Goal: Information Seeking & Learning: Check status

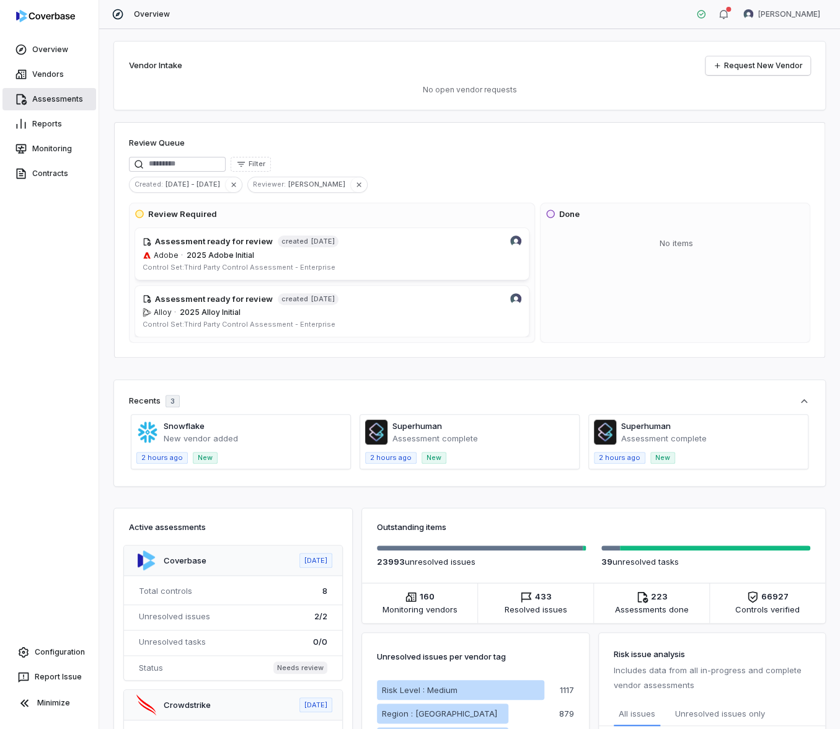
click at [72, 100] on link "Assessments" at bounding box center [49, 99] width 94 height 22
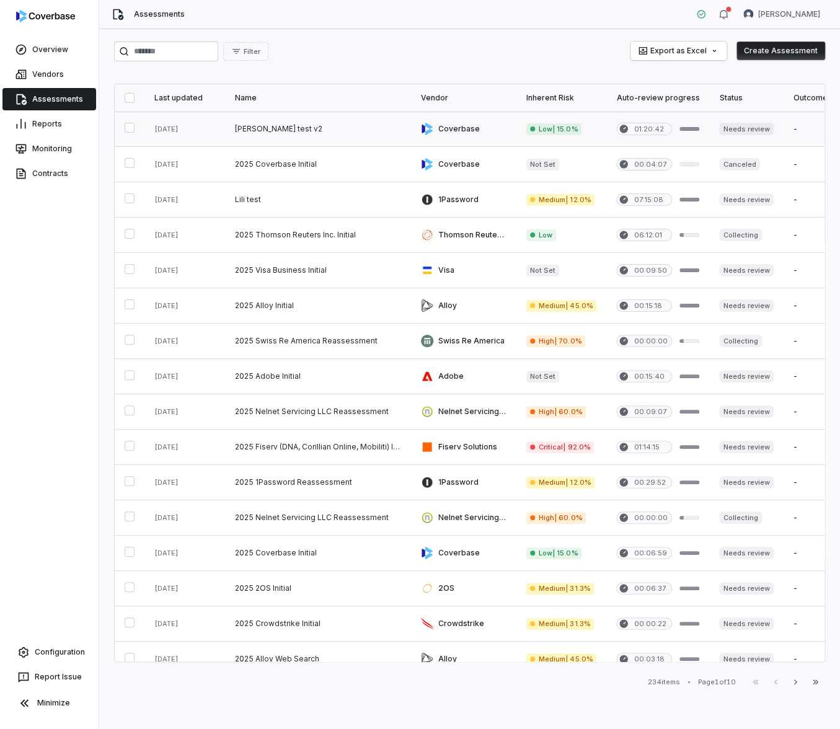
click at [300, 133] on link at bounding box center [318, 129] width 186 height 35
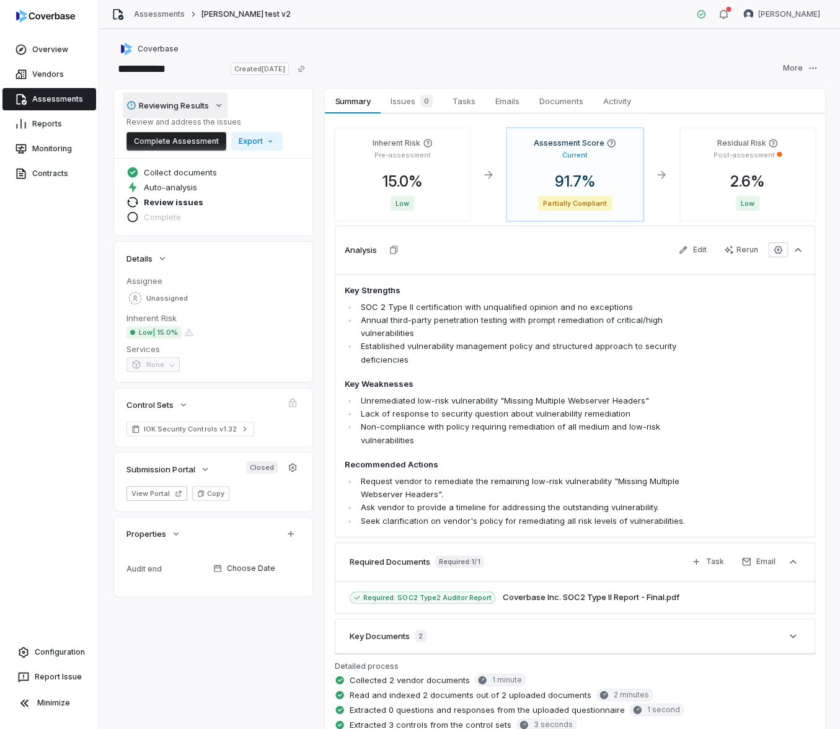
click at [215, 104] on icon "button" at bounding box center [219, 105] width 10 height 10
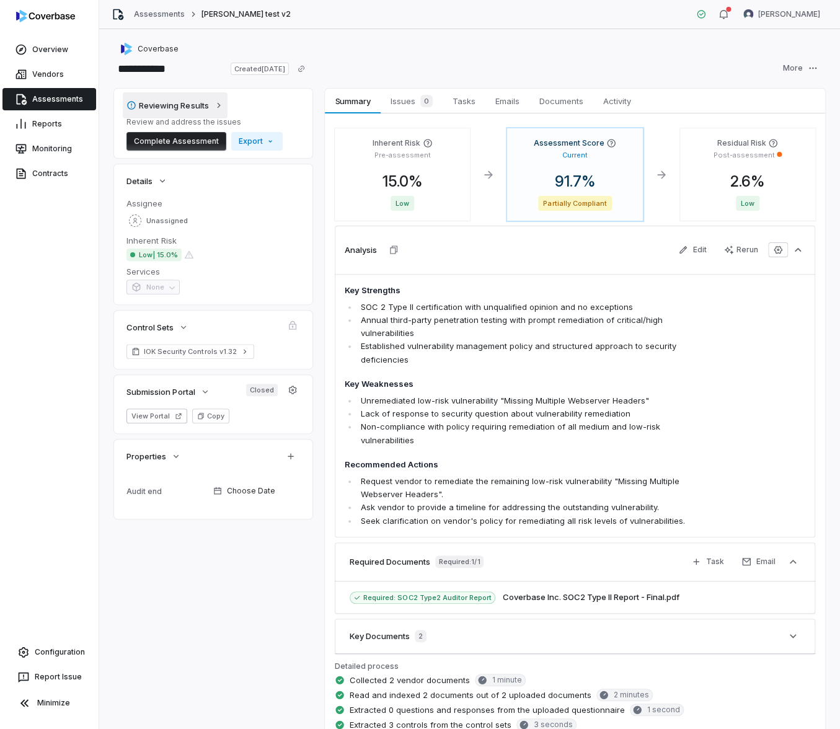
click at [218, 106] on icon "button" at bounding box center [218, 105] width 3 height 5
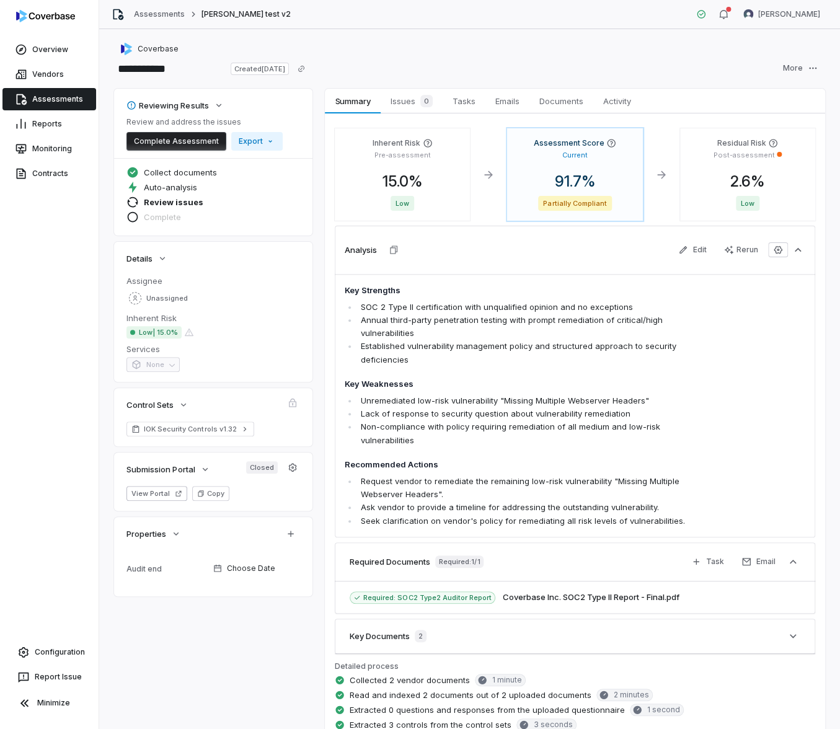
click at [410, 113] on div "Inherent Risk Pre-assessment 15.0 % Low Assessment Score Current 91.7 % Partial…" at bounding box center [575, 510] width 500 height 795
click at [409, 106] on span "Issues 0" at bounding box center [411, 100] width 52 height 17
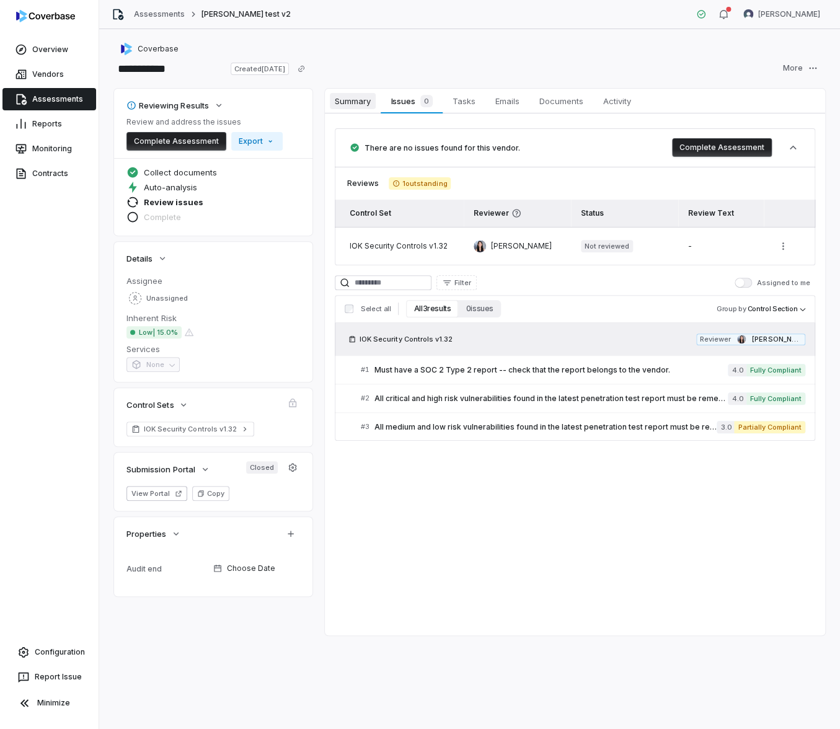
click at [365, 107] on span "Summary" at bounding box center [353, 101] width 46 height 16
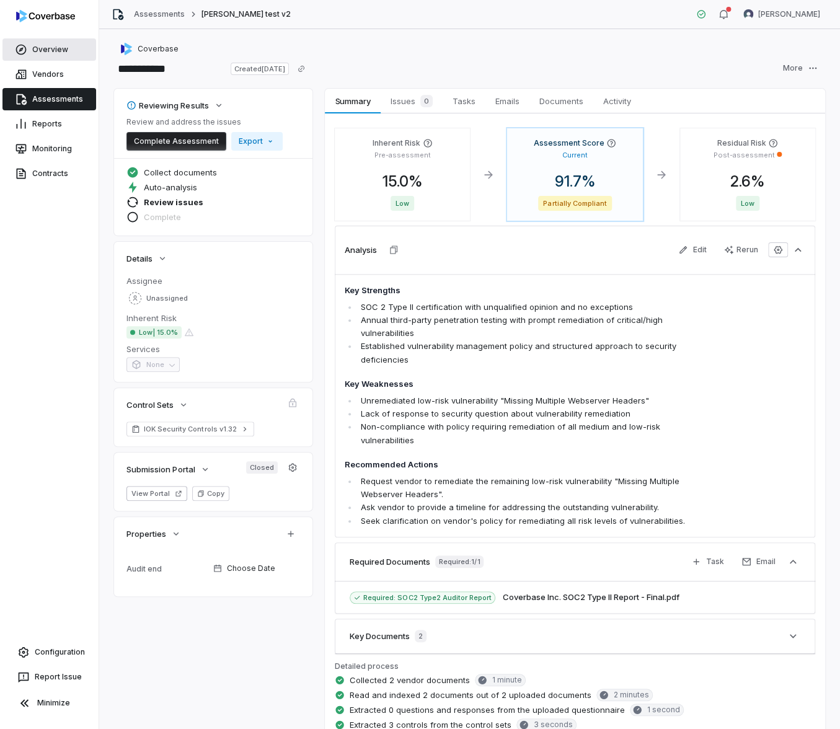
click at [59, 55] on link "Overview" at bounding box center [49, 49] width 94 height 22
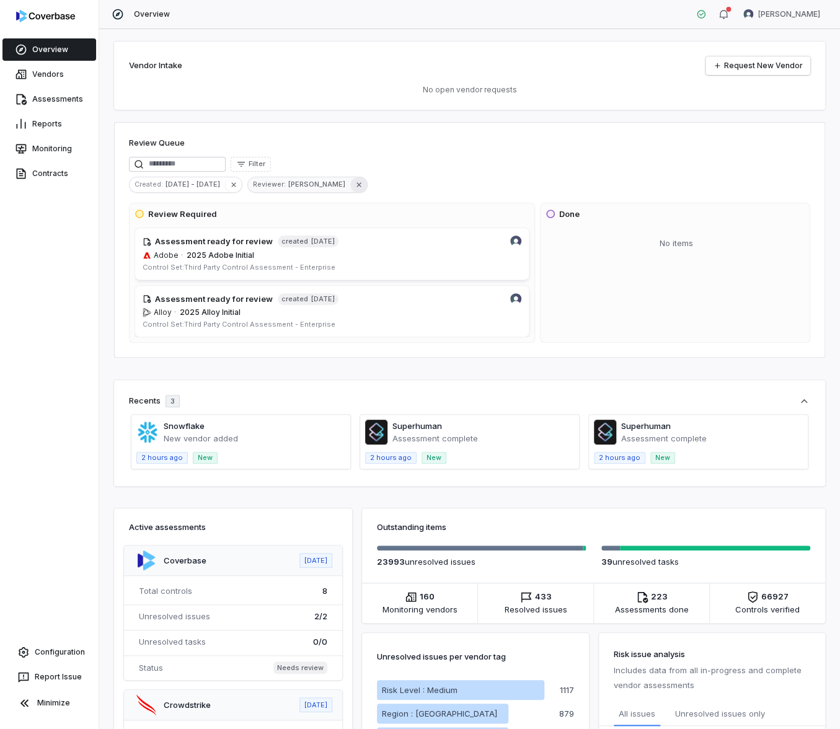
click at [354, 182] on icon "button" at bounding box center [358, 184] width 9 height 9
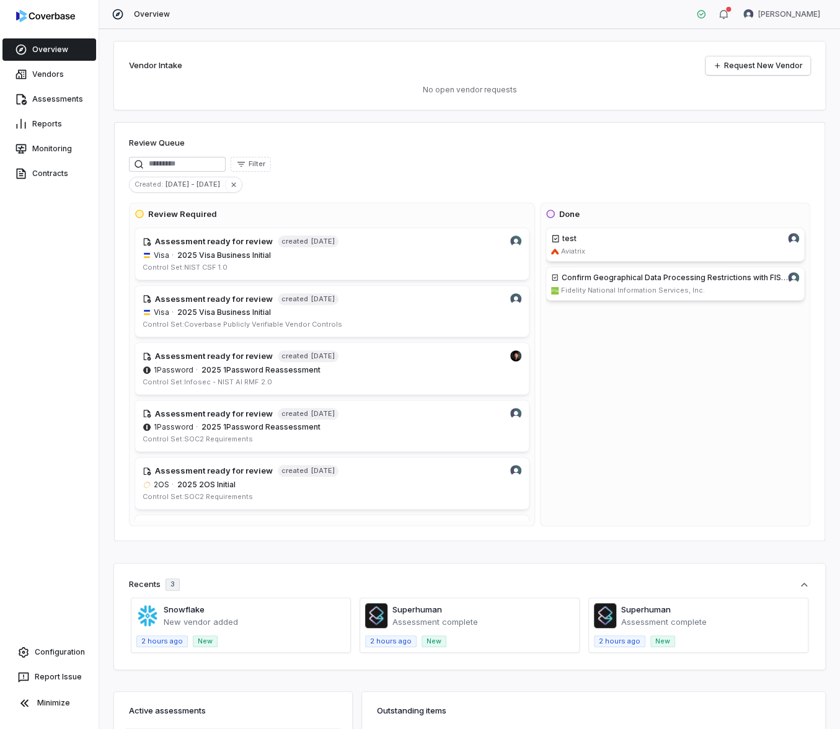
click at [304, 138] on div "Review Queue" at bounding box center [469, 144] width 681 height 15
click at [80, 102] on link "Assessments" at bounding box center [49, 99] width 94 height 22
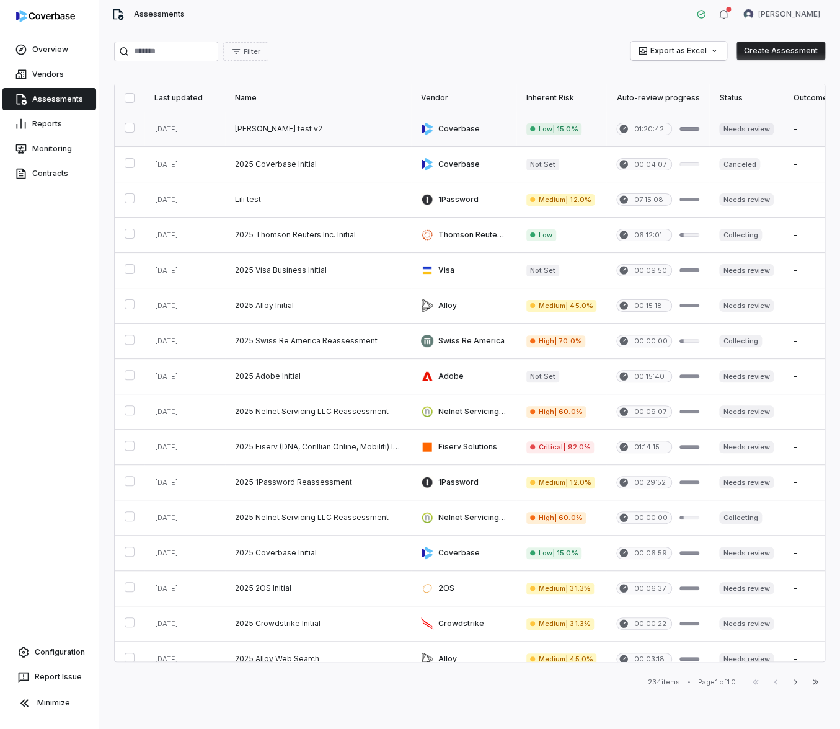
click at [213, 123] on link at bounding box center [184, 129] width 81 height 35
